Goal: Find specific page/section: Find specific page/section

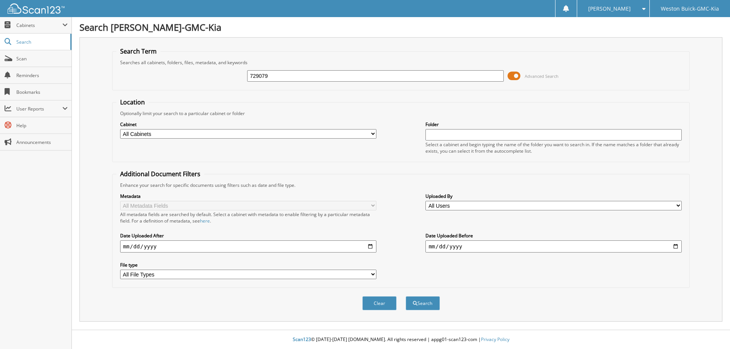
type input "729079"
click at [406, 296] on button "Search" at bounding box center [423, 303] width 34 height 14
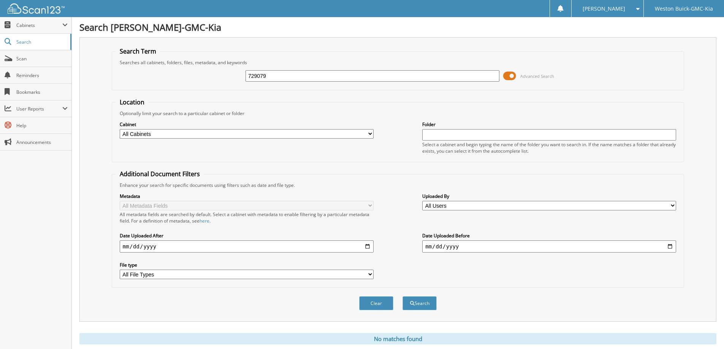
click at [505, 75] on span at bounding box center [509, 75] width 13 height 11
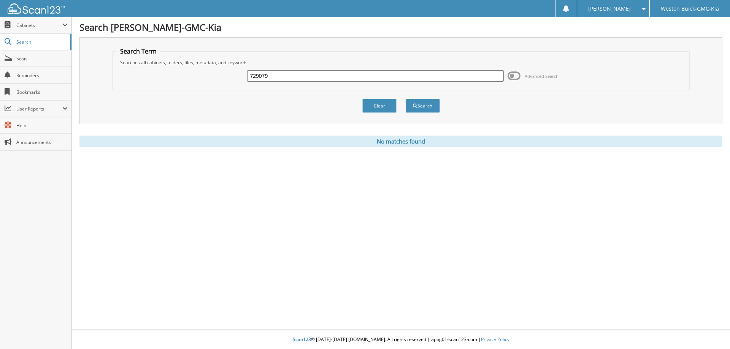
click at [696, 0] on div "Weston Buick-GMC-Kia" at bounding box center [689, 8] width 73 height 17
